Goal: Task Accomplishment & Management: Manage account settings

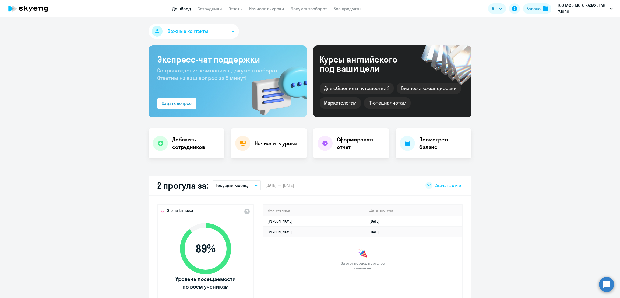
select select "30"
click at [210, 8] on link "Сотрудники" at bounding box center [209, 8] width 24 height 5
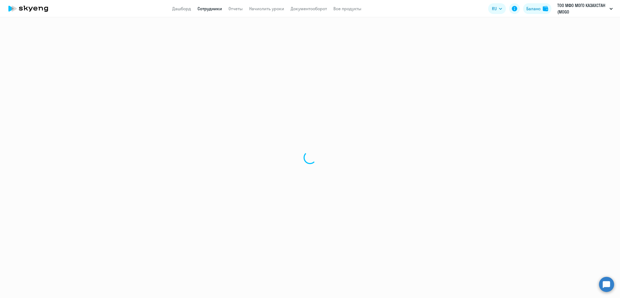
select select "30"
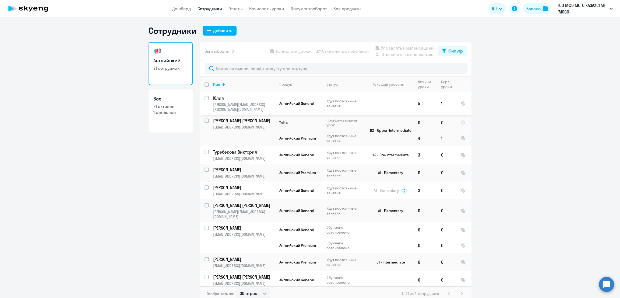
click at [204, 97] on input "select row 38686847" at bounding box center [209, 101] width 11 height 11
checkbox input "true"
click at [402, 47] on span "Управлять компенсацией" at bounding box center [407, 48] width 53 height 6
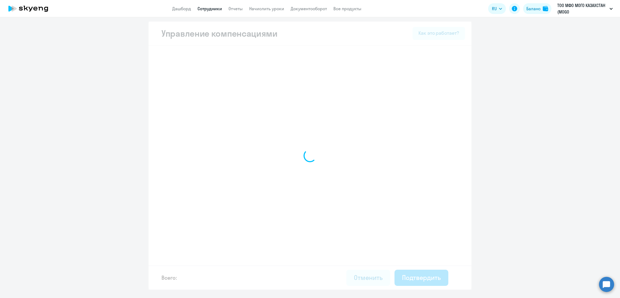
select select "MONTHLY"
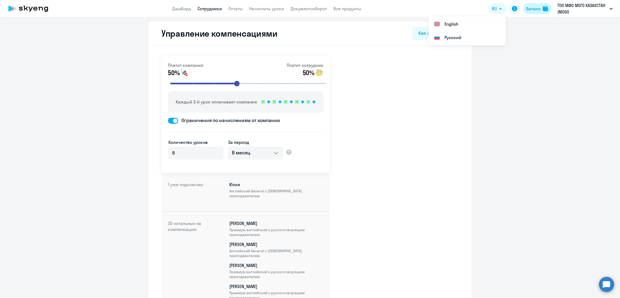
click at [538, 9] on div "Баланс" at bounding box center [533, 8] width 14 height 6
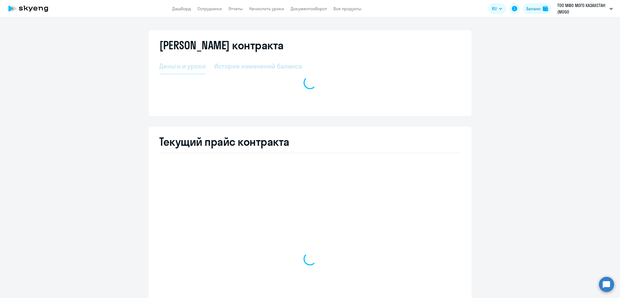
select select "english_adult_not_native_speaker"
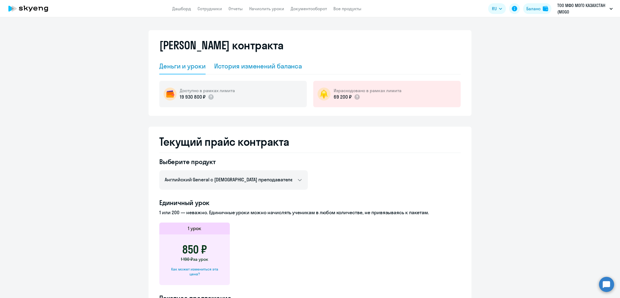
click at [259, 70] on div "История изменений баланса" at bounding box center [258, 66] width 88 height 9
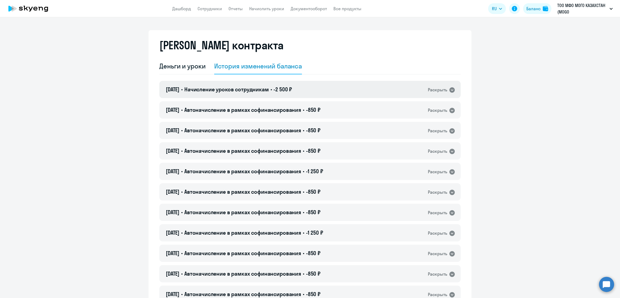
click at [290, 90] on span "-2 500 ₽" at bounding box center [282, 89] width 19 height 7
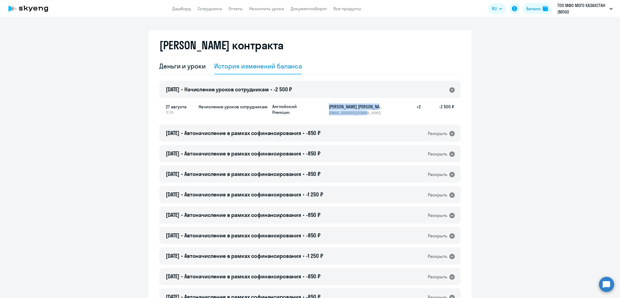
drag, startPoint x: 371, startPoint y: 111, endPoint x: 324, endPoint y: 107, distance: 47.0
click at [324, 107] on div "Английский Premium Шамигулов Артур [EMAIL_ADDRESS][DOMAIN_NAME] +2 -2 500 ₽" at bounding box center [363, 109] width 182 height 12
copy div "Шамигулов [PERSON_NAME] [PERSON_NAME][EMAIL_ADDRESS][DOMAIN_NAME]"
click at [282, 133] on span "Автоначисление в рамках софинансирования" at bounding box center [242, 132] width 117 height 7
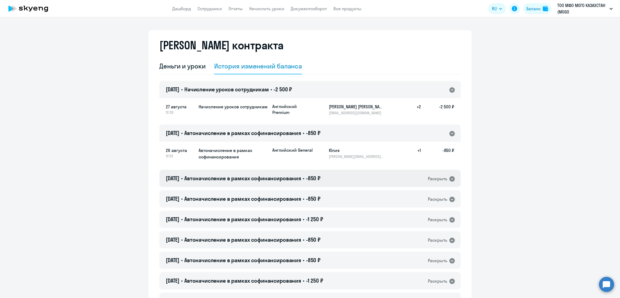
click at [279, 179] on span "Автоначисление в рамках софинансирования" at bounding box center [242, 178] width 117 height 7
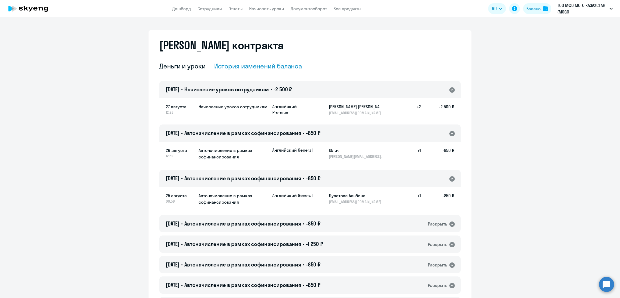
click at [254, 178] on span "Автоначисление в рамках софинансирования" at bounding box center [242, 178] width 117 height 7
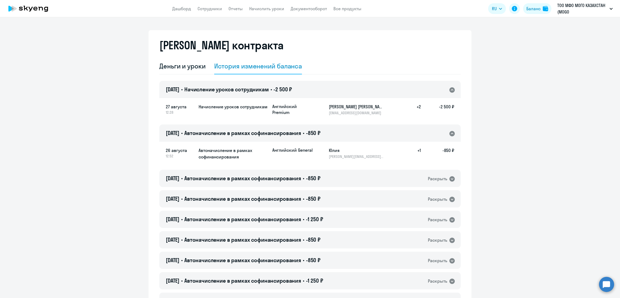
click at [259, 130] on span "Автоначисление в рамках софинансирования" at bounding box center [242, 132] width 117 height 7
